Goal: Information Seeking & Learning: Check status

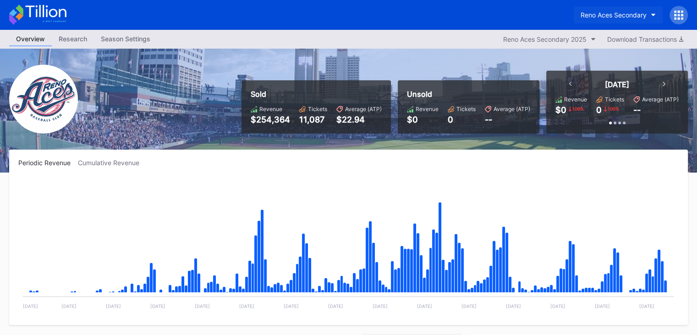
click at [614, 19] on button "Reno Aces Secondary" at bounding box center [618, 14] width 89 height 17
click at [556, 38] on div "Reno Aces Secondary 2025" at bounding box center [544, 39] width 83 height 8
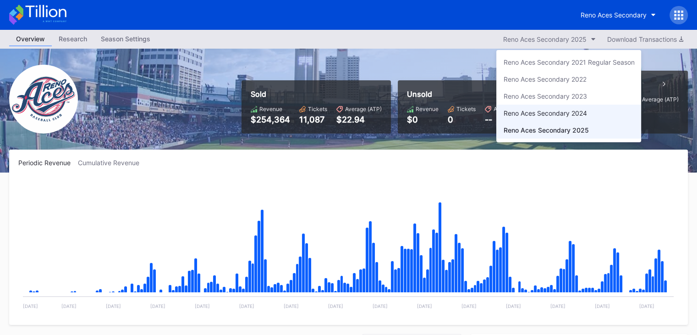
click at [545, 105] on div "Reno Aces Secondary 2024" at bounding box center [568, 113] width 145 height 17
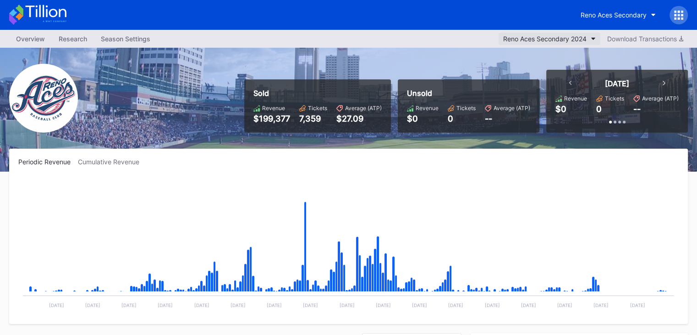
click at [565, 36] on div "Reno Aces Secondary 2024" at bounding box center [544, 39] width 83 height 8
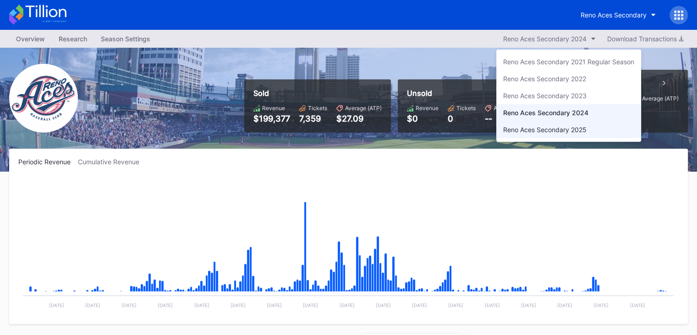
click at [526, 126] on div "Reno Aces Secondary 2025" at bounding box center [544, 130] width 83 height 8
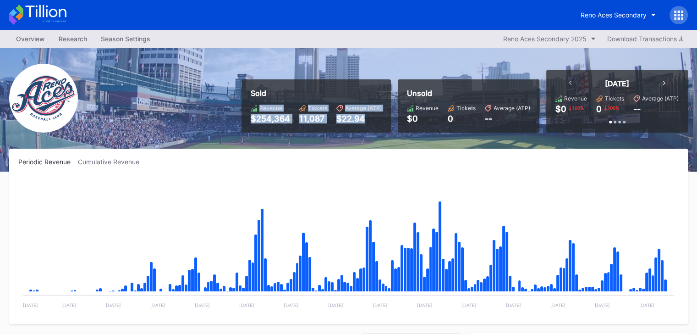
drag, startPoint x: 332, startPoint y: 69, endPoint x: 383, endPoint y: 128, distance: 78.0
click at [383, 128] on div "Sold Revenue $254,364 Tickets 11,087 Average (ATP) $22.94 Unsold Revenue $0 Tic…" at bounding box center [348, 110] width 697 height 124
click at [383, 128] on div "Sold Revenue $254,364 Tickets 11,087 Average (ATP) $22.94" at bounding box center [316, 105] width 149 height 53
drag, startPoint x: 383, startPoint y: 128, endPoint x: 245, endPoint y: 77, distance: 147.2
click at [245, 77] on div "Sold Revenue $254,364 Tickets 11,087 Average (ATP) $22.94 Unsold Revenue $0 Tic…" at bounding box center [461, 101] width 453 height 63
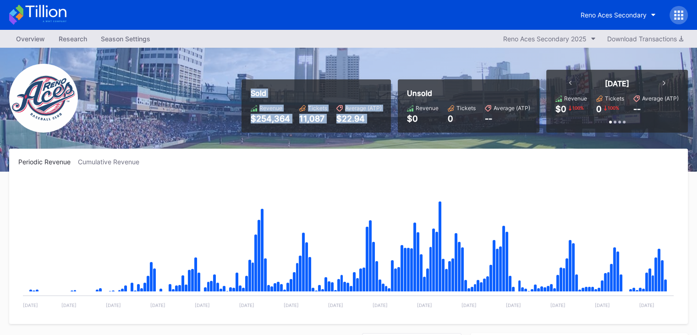
click at [245, 77] on div "Sold Revenue $254,364 Tickets 11,087 Average (ATP) $22.94 Unsold Revenue $0 Tic…" at bounding box center [461, 101] width 453 height 63
drag, startPoint x: 245, startPoint y: 77, endPoint x: 385, endPoint y: 122, distance: 147.4
click at [385, 122] on div "Sold Revenue $254,364 Tickets 11,087 Average (ATP) $22.94 Unsold Revenue $0 Tic…" at bounding box center [461, 101] width 453 height 63
click at [385, 122] on div "Sold Revenue $254,364 Tickets 11,087 Average (ATP) $22.94" at bounding box center [316, 105] width 149 height 53
drag, startPoint x: 385, startPoint y: 122, endPoint x: 237, endPoint y: 85, distance: 152.2
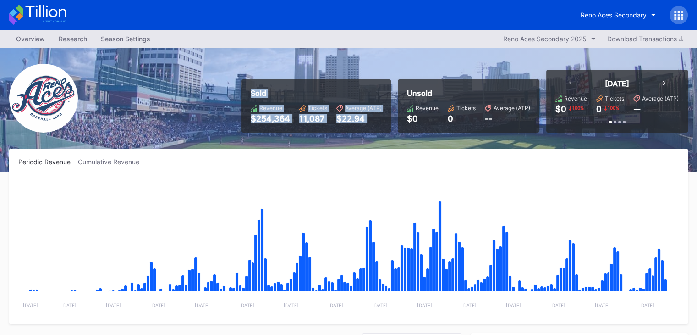
click at [237, 85] on div "Sold Revenue $254,364 Tickets 11,087 Average (ATP) $22.94 Unsold Revenue $0 Tic…" at bounding box center [461, 101] width 453 height 63
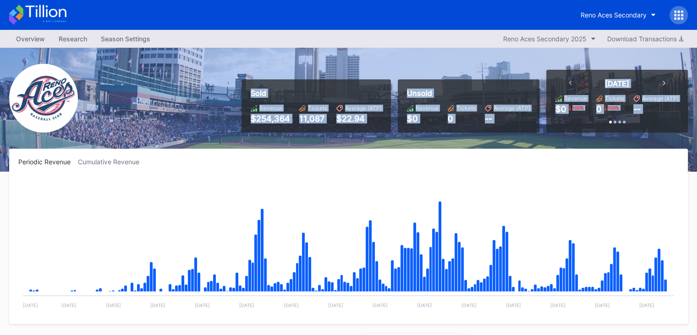
drag, startPoint x: 237, startPoint y: 85, endPoint x: 658, endPoint y: 125, distance: 422.8
click at [658, 125] on div "Sold Revenue $254,364 Tickets 11,087 Average (ATP) $22.94 Unsold Revenue $0 Tic…" at bounding box center [461, 101] width 453 height 63
click at [658, 125] on div "[DATE] Revenue $0 100 % Tickets 0 100 % Average (ATP) -- Past 7 Days Revenue $1…" at bounding box center [617, 101] width 142 height 63
drag, startPoint x: 658, startPoint y: 125, endPoint x: 253, endPoint y: 81, distance: 407.6
click at [253, 81] on div "Sold Revenue $254,364 Tickets 11,087 Average (ATP) $22.94 Unsold Revenue $0 Tic…" at bounding box center [461, 101] width 453 height 63
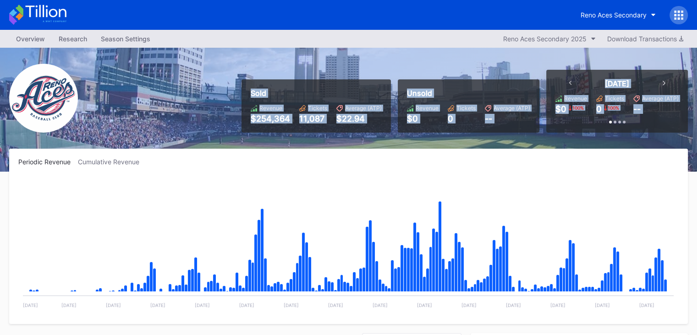
click at [253, 81] on div "Sold Revenue $254,364 Tickets 11,087 Average (ATP) $22.94" at bounding box center [316, 105] width 149 height 53
drag, startPoint x: 253, startPoint y: 81, endPoint x: 660, endPoint y: 129, distance: 409.9
click at [660, 129] on div "Sold Revenue $254,364 Tickets 11,087 Average (ATP) $22.94 Unsold Revenue $0 Tic…" at bounding box center [461, 101] width 453 height 63
click at [660, 129] on div "[DATE] Revenue $0 100 % Tickets 0 100 % Average (ATP) -- Past 7 Days Revenue $1…" at bounding box center [617, 101] width 142 height 63
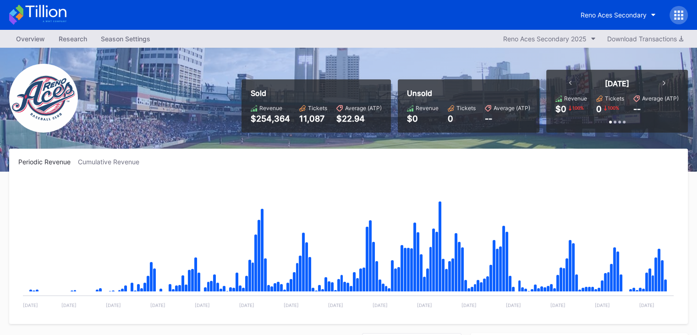
click at [660, 129] on div "[DATE] Revenue $0 100 % Tickets 0 100 % Average (ATP) -- Past 7 Days Revenue $1…" at bounding box center [617, 101] width 142 height 63
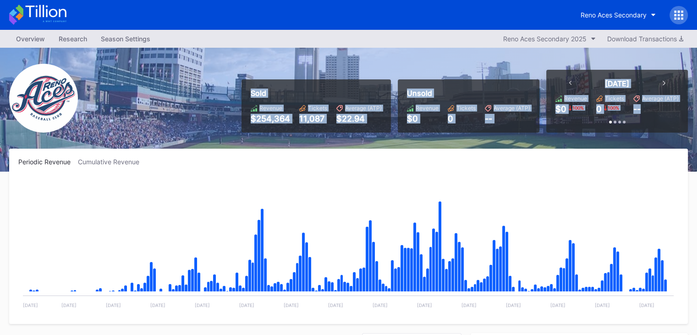
drag, startPoint x: 227, startPoint y: 72, endPoint x: 655, endPoint y: 124, distance: 430.4
click at [655, 124] on div "Sold Revenue $254,364 Tickets 11,087 Average (ATP) $22.94 Unsold Revenue $0 Tic…" at bounding box center [348, 110] width 697 height 124
click at [655, 124] on div "[DATE] Revenue $0 100 % Tickets 0 100 % Average (ATP) -- Past 7 Days Revenue $1…" at bounding box center [617, 101] width 142 height 63
drag, startPoint x: 655, startPoint y: 124, endPoint x: 239, endPoint y: 84, distance: 417.3
click at [239, 84] on div "Sold Revenue $254,364 Tickets 11,087 Average (ATP) $22.94 Unsold Revenue $0 Tic…" at bounding box center [461, 101] width 453 height 63
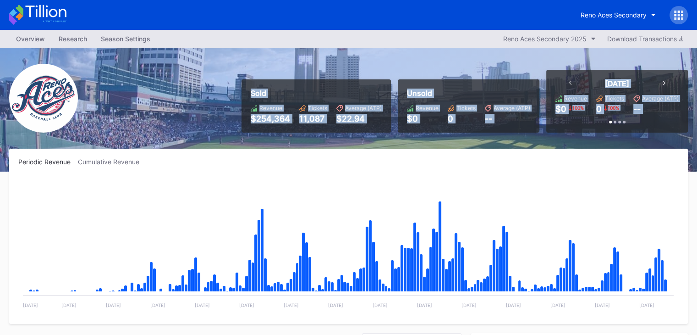
click at [239, 84] on div "Sold Revenue $254,364 Tickets 11,087 Average (ATP) $22.94 Unsold Revenue $0 Tic…" at bounding box center [461, 101] width 453 height 63
drag, startPoint x: 239, startPoint y: 84, endPoint x: 702, endPoint y: 121, distance: 464.1
click at [697, 121] on html "Reno Aces Secondary Overview Research Season Settings Reno Aces Secondary 2025 …" at bounding box center [348, 167] width 697 height 335
click at [660, 125] on div "[DATE] Revenue $0 100 % Tickets 0 100 % Average (ATP) -- Past 7 Days Revenue $1…" at bounding box center [617, 101] width 142 height 63
drag, startPoint x: 660, startPoint y: 125, endPoint x: 243, endPoint y: 86, distance: 419.4
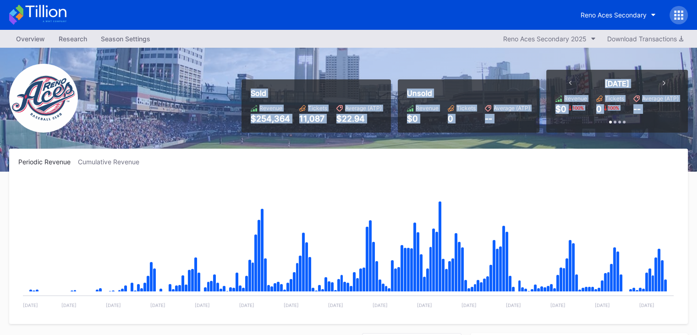
click at [243, 86] on div "Sold Revenue $254,364 Tickets 11,087 Average (ATP) $22.94 Unsold Revenue $0 Tic…" at bounding box center [461, 101] width 453 height 63
click at [243, 86] on div "Sold Revenue $254,364 Tickets 11,087 Average (ATP) $22.94" at bounding box center [316, 105] width 149 height 53
drag, startPoint x: 243, startPoint y: 86, endPoint x: 668, endPoint y: 126, distance: 427.8
click at [668, 126] on div "Sold Revenue $254,364 Tickets 11,087 Average (ATP) $22.94 Unsold Revenue $0 Tic…" at bounding box center [461, 101] width 453 height 63
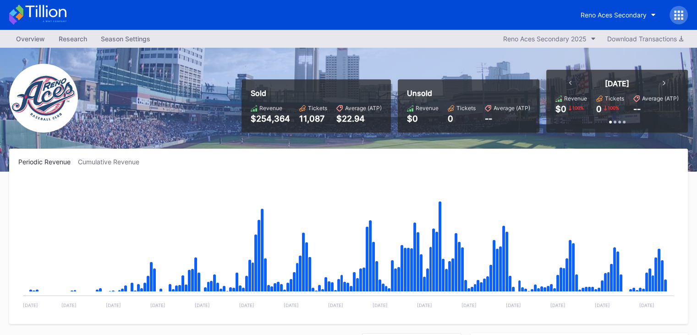
click at [306, 36] on div "Overview Research Season Settings Reno Aces Secondary 2025 Download Transactions" at bounding box center [348, 39] width 697 height 18
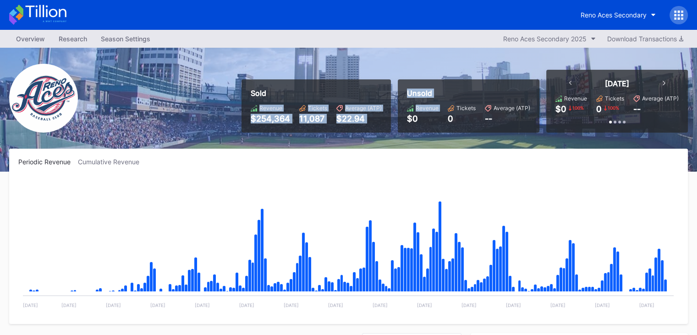
drag, startPoint x: 336, startPoint y: 66, endPoint x: 406, endPoint y: 149, distance: 108.0
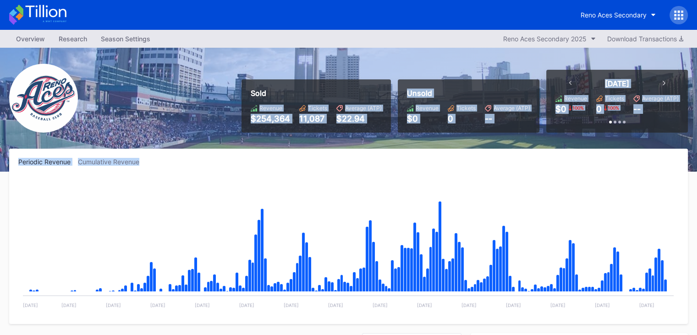
click at [406, 149] on div "Periodic Revenue Cumulative Revenue Created with Highcharts 11.2.0 Chart title …" at bounding box center [348, 236] width 679 height 175
drag, startPoint x: 406, startPoint y: 149, endPoint x: 222, endPoint y: 68, distance: 200.3
click at [634, 156] on div "Periodic Revenue Cumulative Revenue Created with Highcharts 11.2.0 Chart title …" at bounding box center [348, 236] width 679 height 175
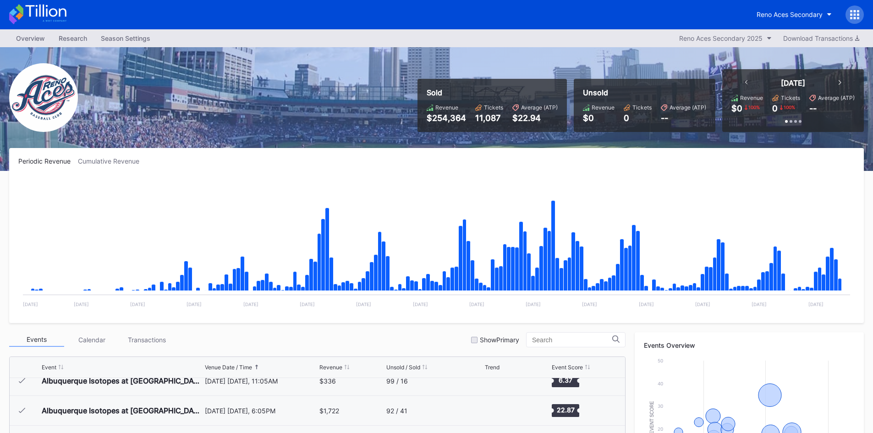
scroll to position [429, 0]
click at [72, 22] on div "Reno Aces Secondary" at bounding box center [436, 15] width 873 height 30
click at [55, 9] on icon at bounding box center [37, 14] width 57 height 20
